Goal: Information Seeking & Learning: Learn about a topic

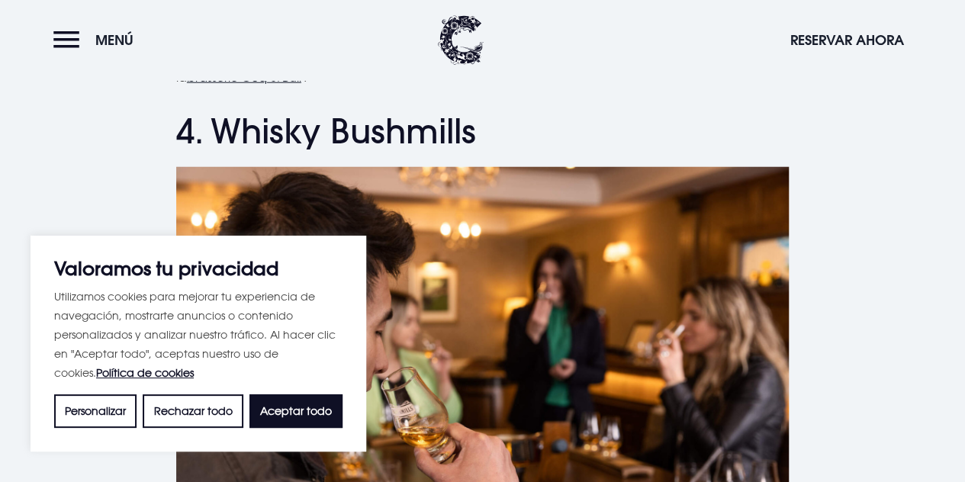
scroll to position [1962, 0]
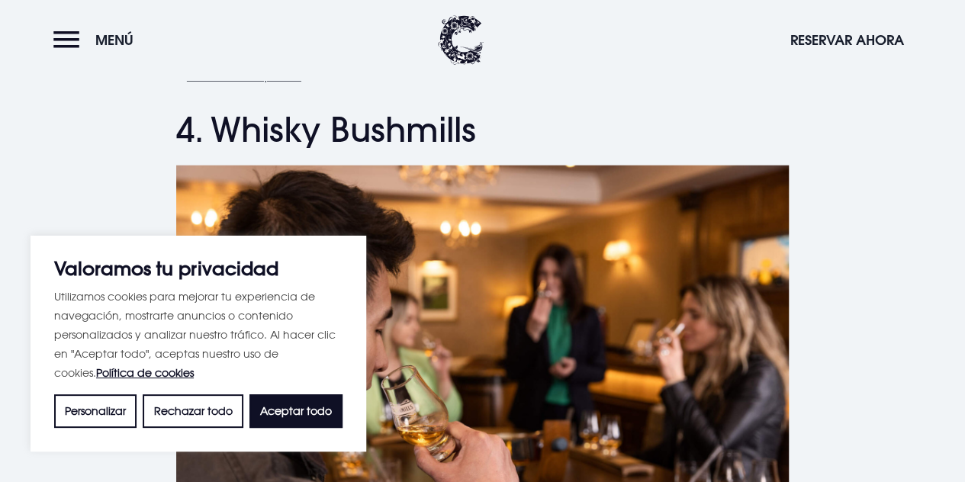
drag, startPoint x: 273, startPoint y: 406, endPoint x: 331, endPoint y: 403, distance: 58.0
click at [273, 406] on font "Aceptar todo" at bounding box center [296, 410] width 72 height 13
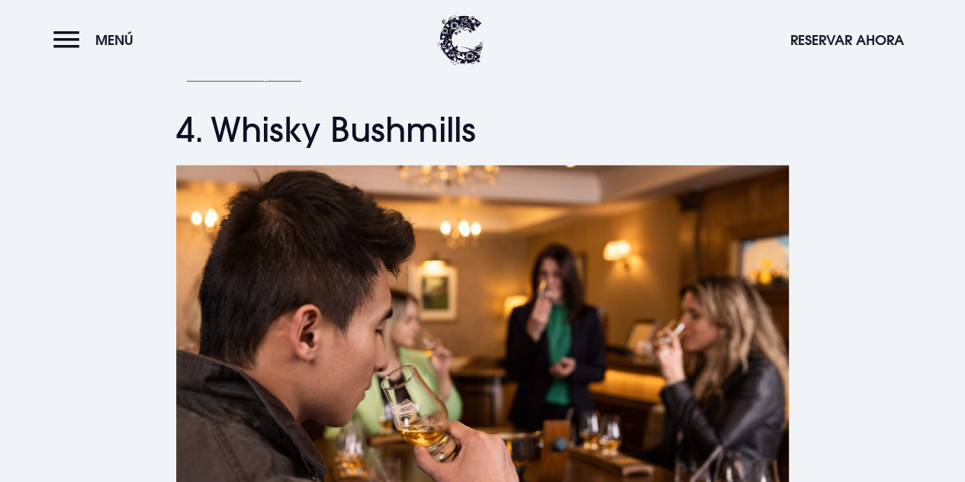
checkbox input "true"
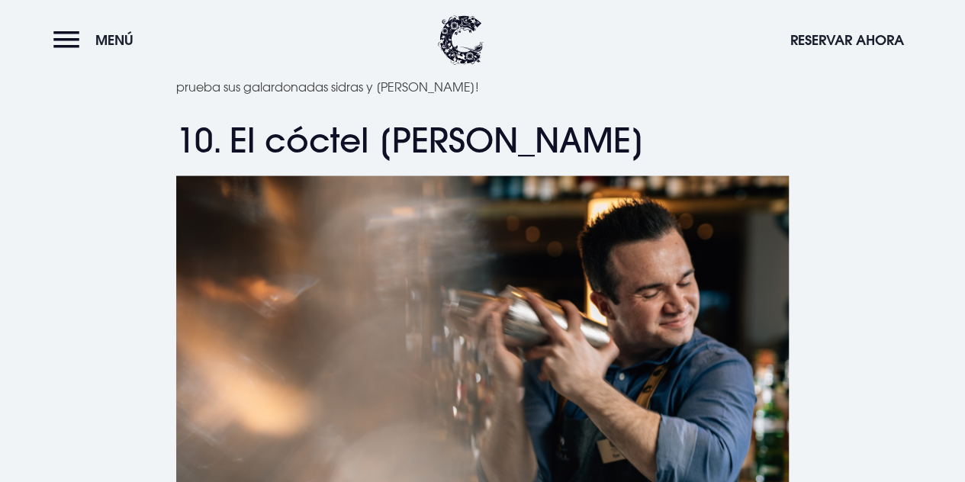
scroll to position [4218, 0]
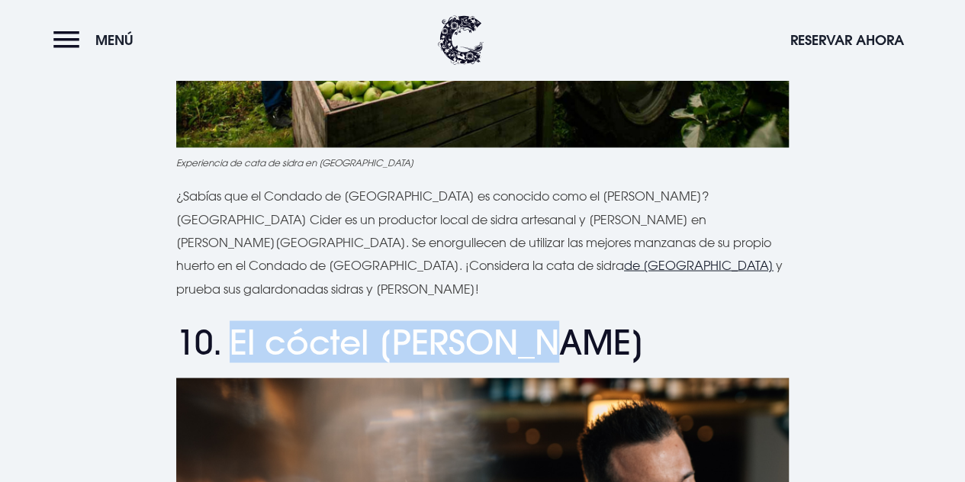
drag, startPoint x: 565, startPoint y: 266, endPoint x: 232, endPoint y: 239, distance: 334.4
copy font "El cóctel [PERSON_NAME]"
